Goal: Task Accomplishment & Management: Manage account settings

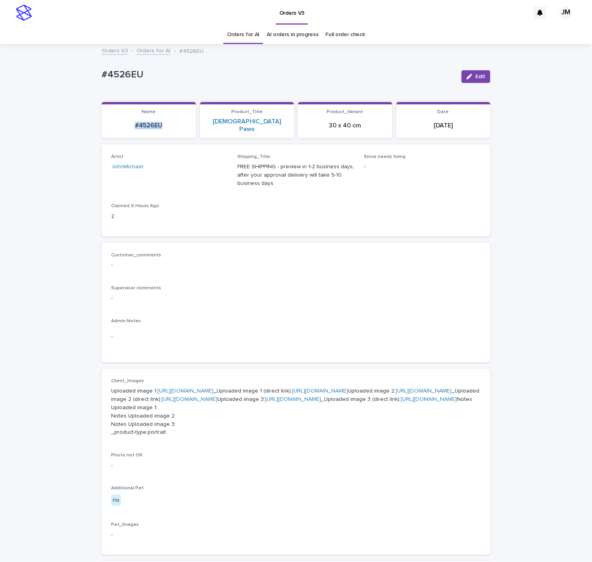
drag, startPoint x: 161, startPoint y: 124, endPoint x: 128, endPoint y: 120, distance: 33.6
click at [128, 122] on p "#4526EU" at bounding box center [148, 126] width 85 height 8
copy p "#4526EU"
click at [471, 75] on div "button" at bounding box center [471, 77] width 9 height 6
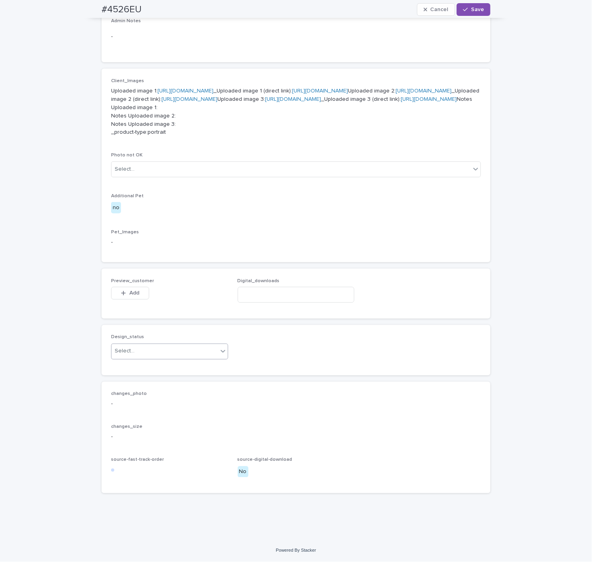
scroll to position [401, 0]
click at [148, 354] on div "Select..." at bounding box center [165, 351] width 106 height 13
click at [134, 366] on div "Uploaded" at bounding box center [165, 367] width 116 height 14
click at [133, 291] on span "Add" at bounding box center [134, 294] width 10 height 6
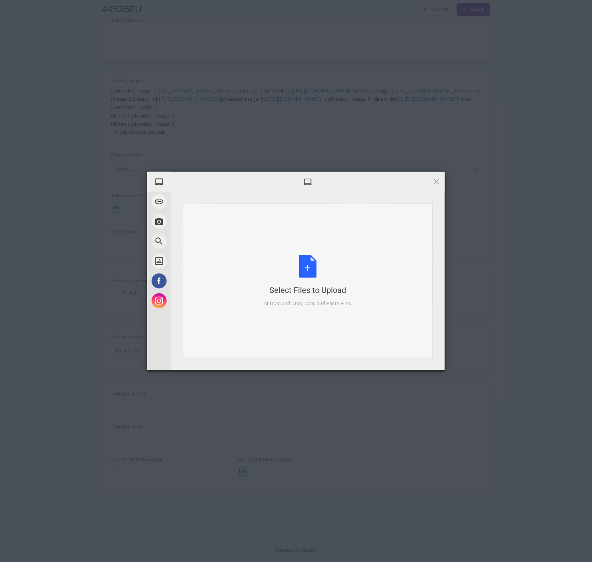
click at [313, 251] on div "Select Files to Upload or Drag and Drop, Copy and Paste Files" at bounding box center [308, 281] width 250 height 155
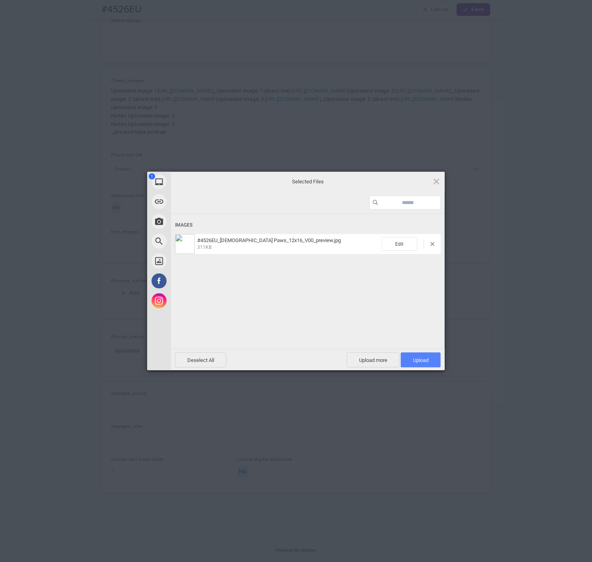
click at [417, 358] on span "Upload 1" at bounding box center [420, 360] width 15 height 6
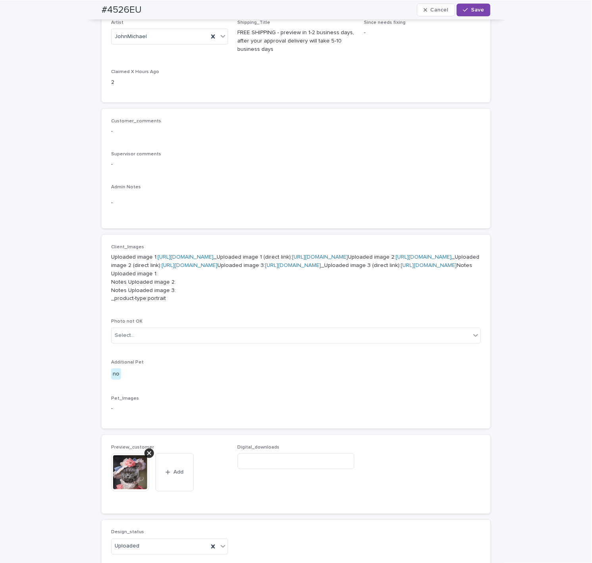
scroll to position [0, 0]
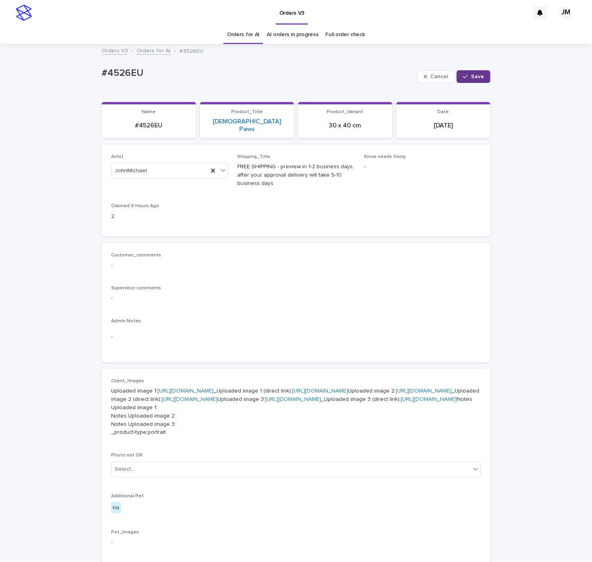
click at [478, 80] on button "Save" at bounding box center [474, 76] width 34 height 13
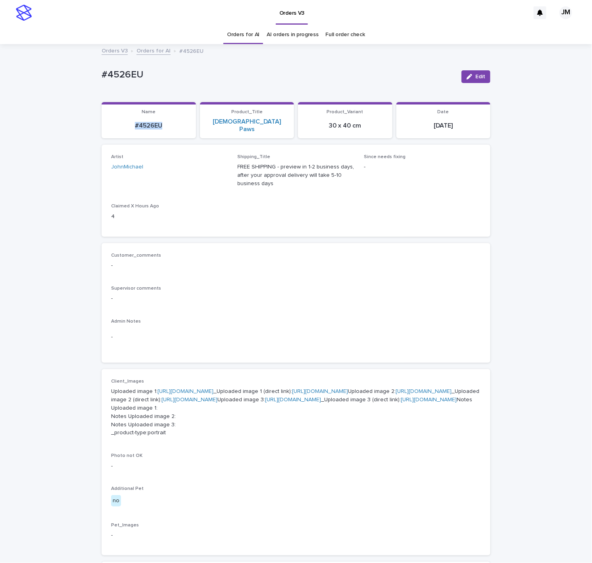
drag, startPoint x: 129, startPoint y: 123, endPoint x: 152, endPoint y: 122, distance: 23.8
click at [172, 125] on p "#4526EU" at bounding box center [148, 126] width 85 height 8
copy p "#4526EU"
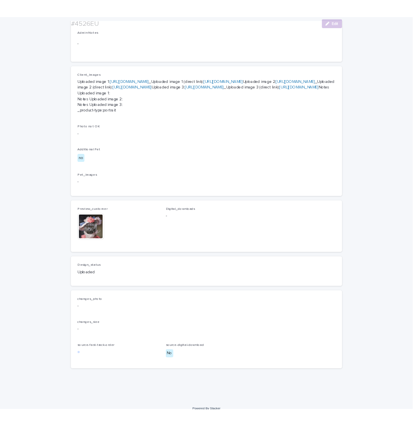
scroll to position [357, 0]
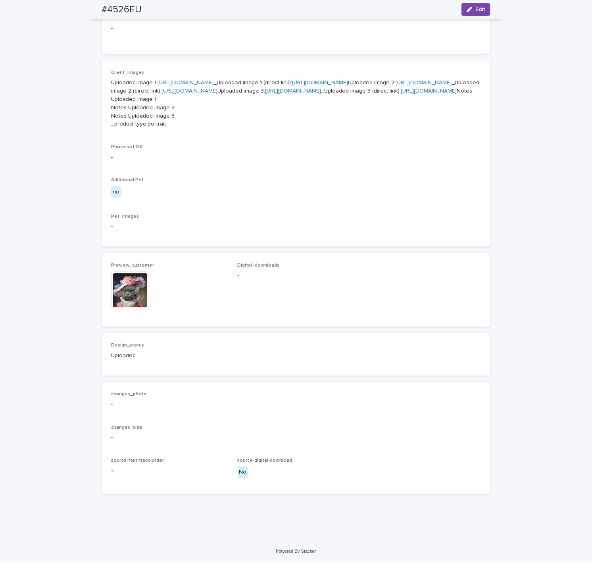
click at [124, 309] on img at bounding box center [130, 290] width 38 height 38
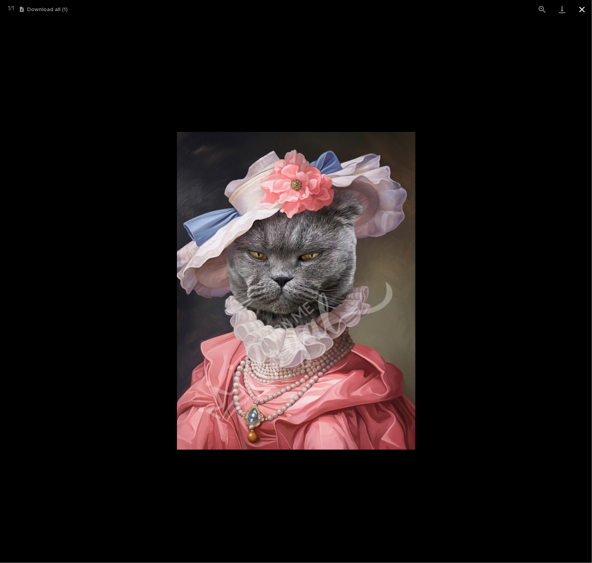
click at [587, 12] on button "Close gallery" at bounding box center [583, 9] width 20 height 19
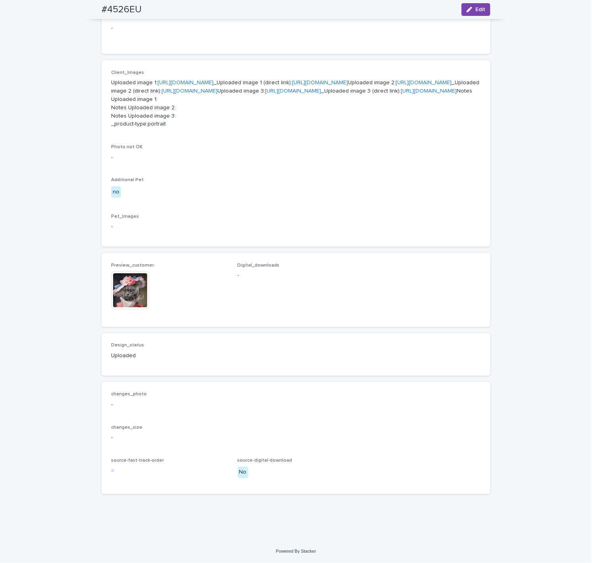
click at [113, 309] on img at bounding box center [130, 290] width 38 height 38
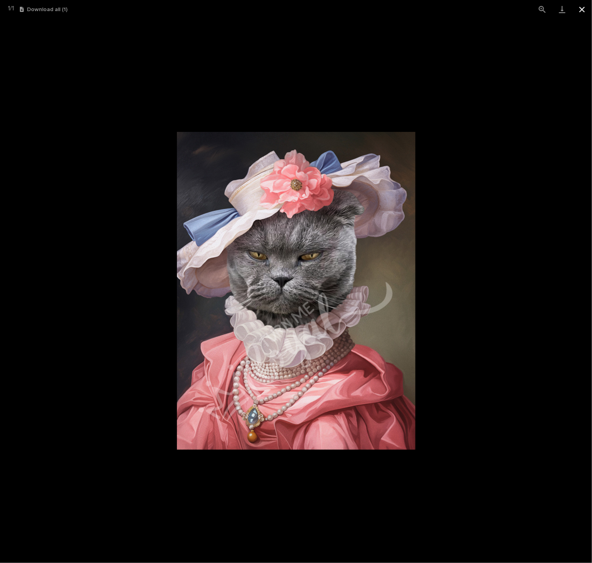
click at [583, 10] on button "Close gallery" at bounding box center [583, 9] width 20 height 19
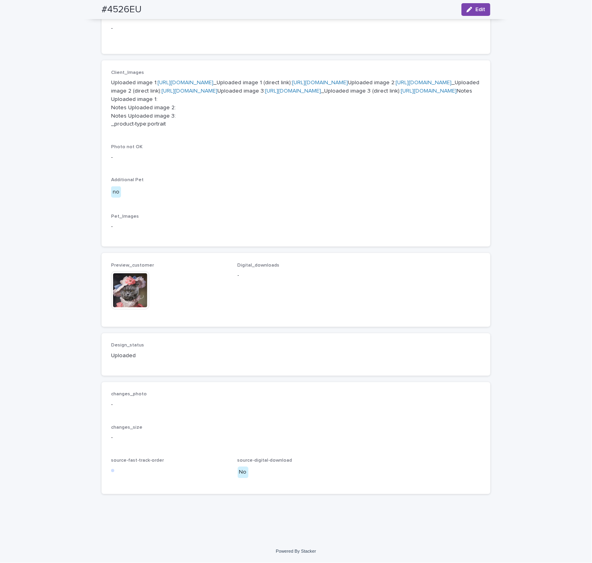
click at [136, 309] on img at bounding box center [130, 290] width 38 height 38
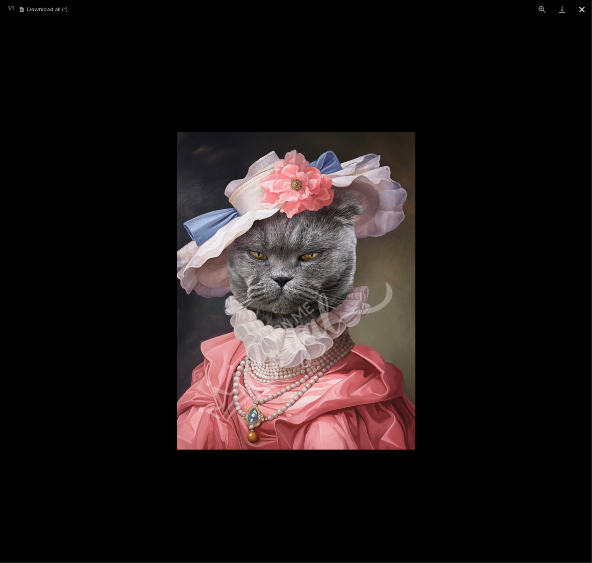
click at [582, 11] on button "Close gallery" at bounding box center [583, 9] width 20 height 19
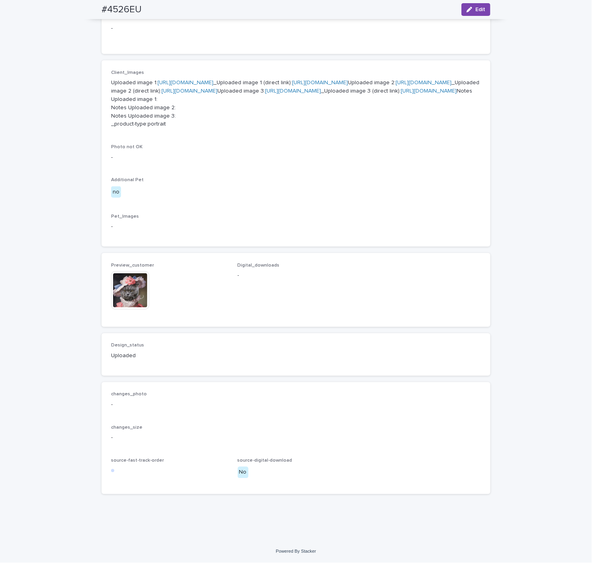
click at [123, 309] on img at bounding box center [130, 290] width 38 height 38
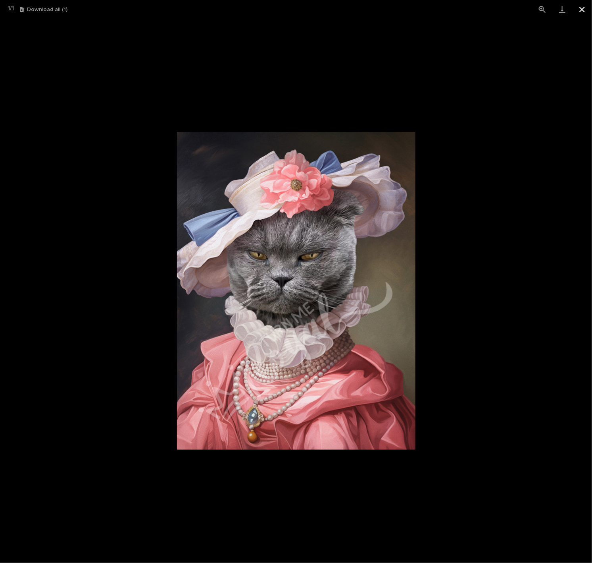
click at [583, 7] on button "Close gallery" at bounding box center [583, 9] width 20 height 19
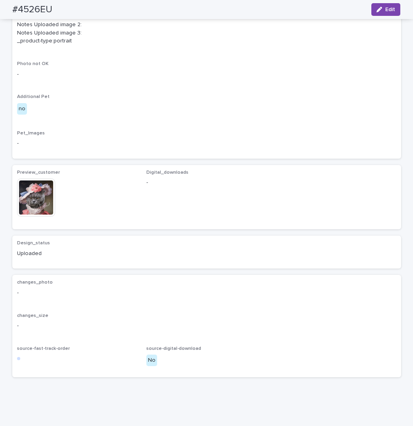
click at [36, 217] on img at bounding box center [36, 198] width 38 height 38
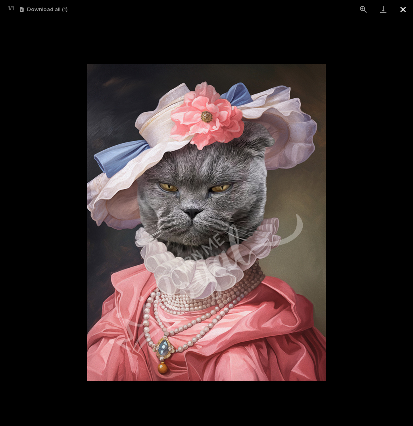
click at [400, 6] on button "Close gallery" at bounding box center [404, 9] width 20 height 19
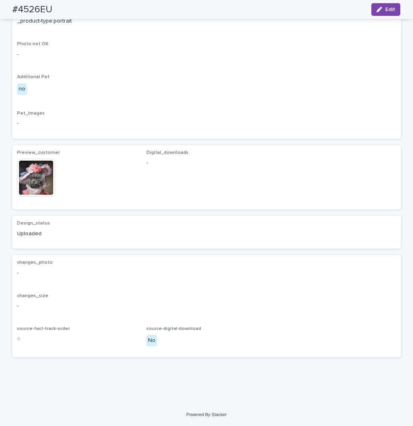
scroll to position [477, 0]
click at [33, 174] on img at bounding box center [36, 178] width 38 height 38
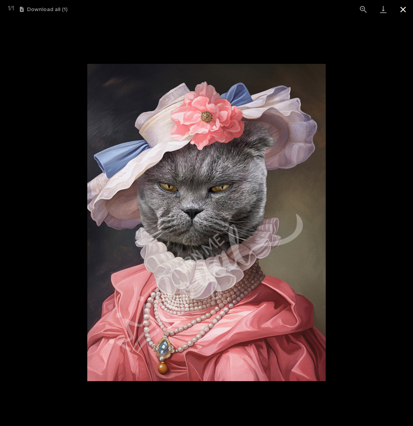
click at [409, 6] on button "Close gallery" at bounding box center [404, 9] width 20 height 19
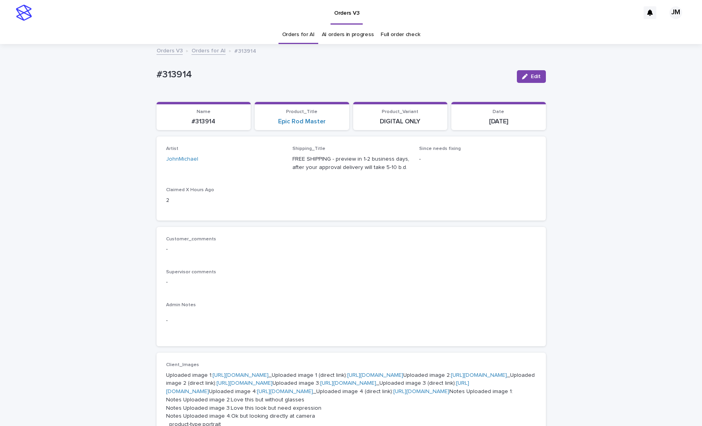
scroll to position [179, 0]
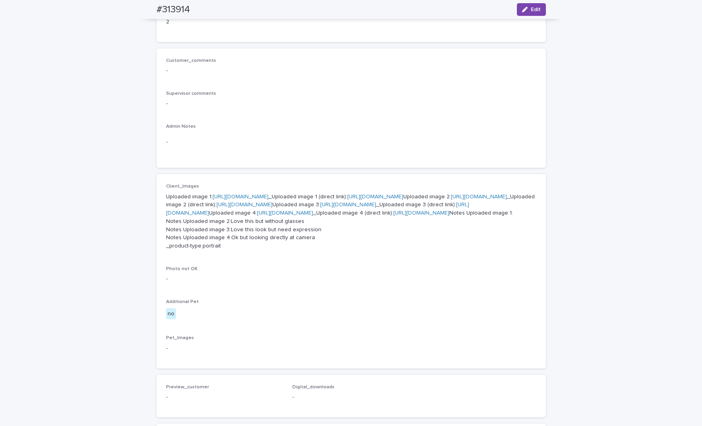
click at [451, 200] on link "[URL][DOMAIN_NAME]" at bounding box center [479, 197] width 56 height 6
click at [270, 208] on link "https://files.getuploadkit.com/e11cfb23-3d37-4f5e-b252-d52a065c0f83/74a1e54c-8b…" at bounding box center [244, 205] width 56 height 6
click at [254, 216] on link "https://files.getuploadkit.com/e11cfb23-3d37-4f5e-b252-d52a065c0f83/88d75d90-e3…" at bounding box center [317, 209] width 303 height 14
click at [393, 216] on link "https://files.getuploadkit.com/e11cfb23-3d37-4f5e-b252-d52a065c0f83/2c04e388-1e…" at bounding box center [421, 213] width 56 height 6
